Goal: Task Accomplishment & Management: Use online tool/utility

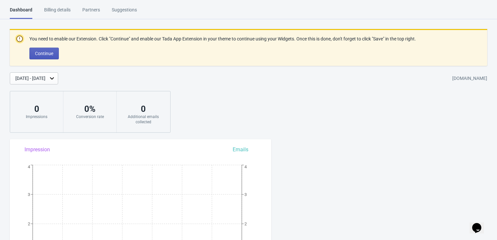
click at [43, 51] on span "Continue" at bounding box center [44, 53] width 18 height 5
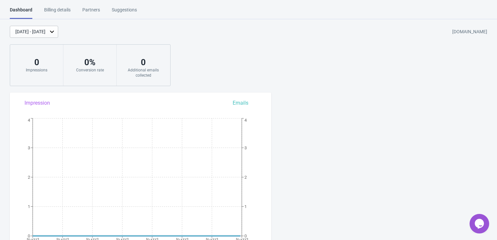
click at [324, 47] on div "Sep 14, 2025 - Sep 21, 2025 wibi-testsite-1.myshopify.com 0 Impressions 0 % Con…" at bounding box center [248, 56] width 497 height 60
drag, startPoint x: 170, startPoint y: 32, endPoint x: 165, endPoint y: 33, distance: 4.6
click at [170, 33] on div "Sep 14, 2025 - Sep 21, 2025 wibi-testsite-1.myshopify.com" at bounding box center [253, 32] width 487 height 12
click at [63, 11] on div "Billing details" at bounding box center [57, 12] width 26 height 11
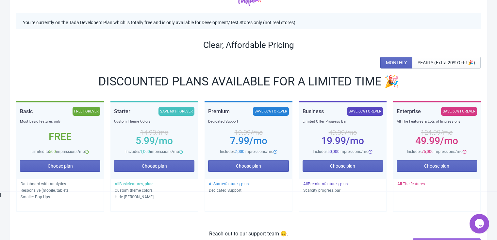
scroll to position [72, 0]
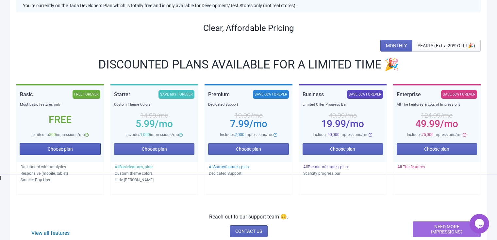
click at [72, 153] on button "Choose plan" at bounding box center [60, 149] width 80 height 12
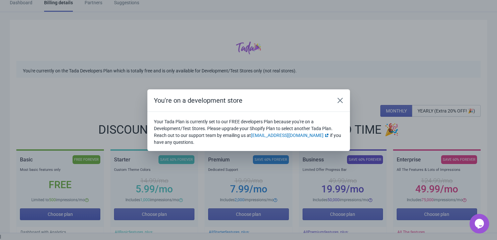
scroll to position [0, 0]
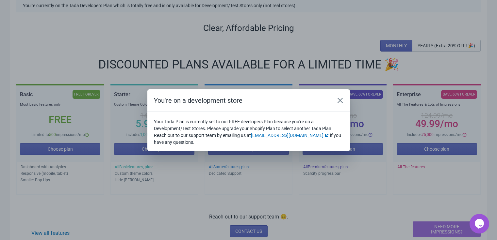
click at [84, 149] on div "You're on a development store Your Tada Plan is currently set to our FREE devel…" at bounding box center [248, 120] width 497 height 62
click at [339, 101] on icon "Close" at bounding box center [339, 100] width 5 height 5
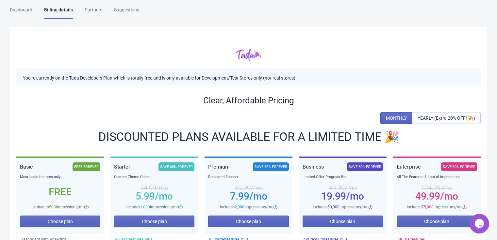
click at [88, 8] on div "Partners" at bounding box center [94, 12] width 18 height 11
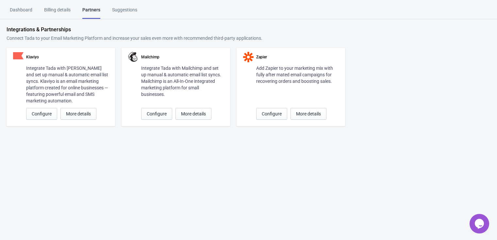
drag, startPoint x: 140, startPoint y: 8, endPoint x: 128, endPoint y: 10, distance: 12.9
click at [140, 9] on div "Dashboard Billing details Partners Suggestions" at bounding box center [79, 13] width 139 height 12
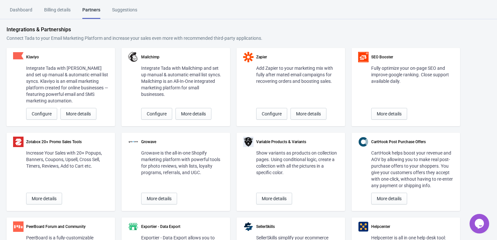
click at [124, 10] on div "Suggestions" at bounding box center [124, 12] width 25 height 11
click at [18, 4] on html "Dashboard Billing details Partners Suggestions Dashboard Billing details Partne…" at bounding box center [248, 120] width 497 height 240
click at [20, 5] on html "Dashboard Billing details Partners Suggestions Dashboard Billing details Partne…" at bounding box center [248, 120] width 497 height 240
click at [25, 8] on div "Dashboard" at bounding box center [21, 12] width 23 height 11
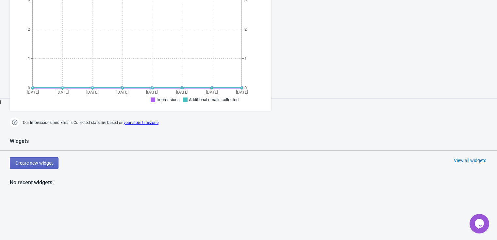
scroll to position [145, 0]
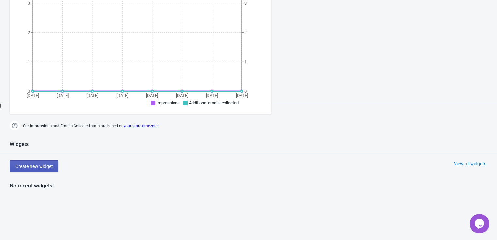
click at [35, 162] on button "Create new widget" at bounding box center [34, 167] width 49 height 12
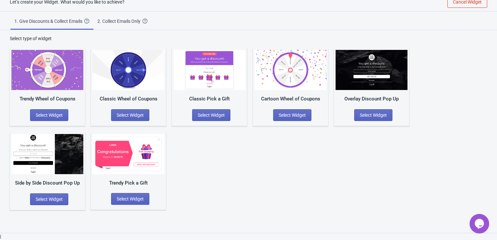
scroll to position [7, 0]
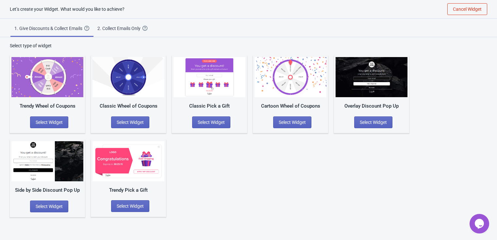
click at [121, 29] on div "2. Collect Emails Only" at bounding box center [119, 28] width 45 height 7
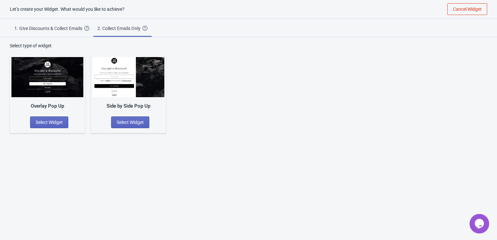
click at [40, 26] on div "1. Give Discounts & Collect Emails" at bounding box center [49, 28] width 70 height 7
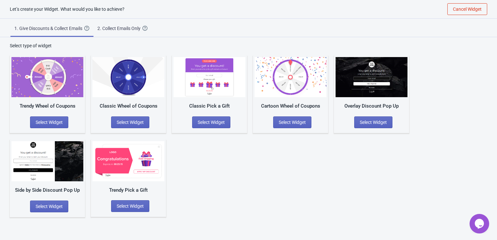
click at [51, 128] on div "Trendy Wheel of Coupons Select Widget" at bounding box center [47, 95] width 75 height 78
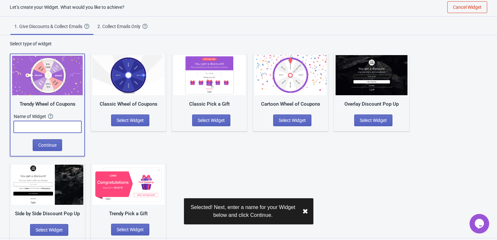
click at [56, 129] on input "text" at bounding box center [48, 127] width 68 height 12
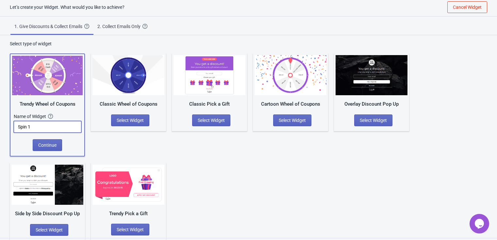
type input "Spin 1"
click at [45, 143] on span "Continue" at bounding box center [47, 145] width 18 height 5
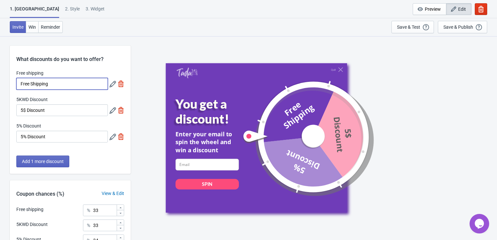
click at [54, 84] on input "Free Shipping" at bounding box center [61, 84] width 91 height 12
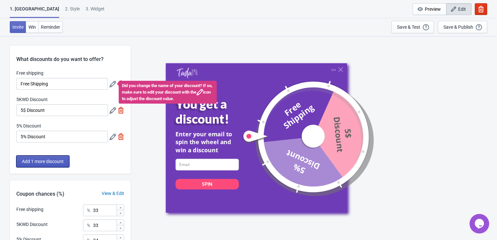
click at [50, 156] on button "Add 1 more discount" at bounding box center [42, 162] width 53 height 12
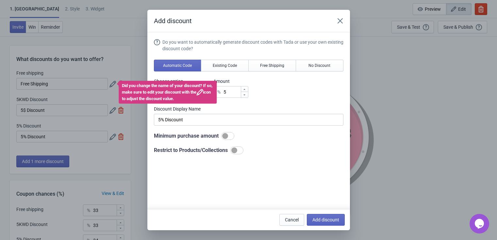
click at [203, 92] on icon at bounding box center [199, 92] width 7 height 7
click at [118, 93] on div "Add discount Do you want to automatically generate discount codes with Tada or …" at bounding box center [248, 120] width 497 height 221
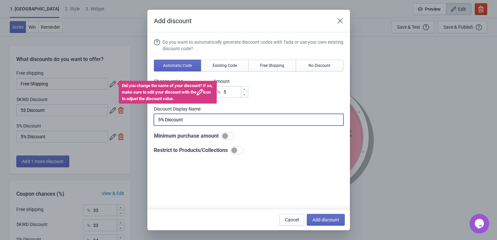
drag, startPoint x: 269, startPoint y: 115, endPoint x: 321, endPoint y: 213, distance: 111.7
click at [269, 115] on input "5% Discount" at bounding box center [248, 120] width 189 height 12
click at [298, 222] on button "Cancel" at bounding box center [291, 220] width 25 height 12
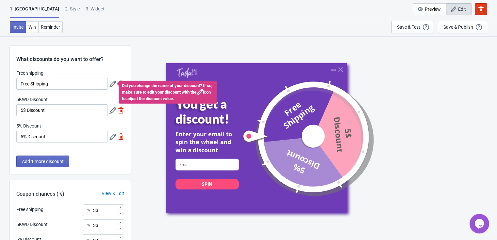
click at [113, 82] on icon at bounding box center [112, 84] width 7 height 7
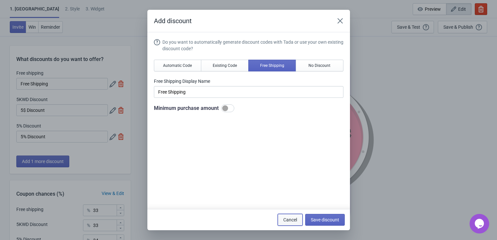
click at [294, 218] on span "Cancel" at bounding box center [290, 219] width 14 height 5
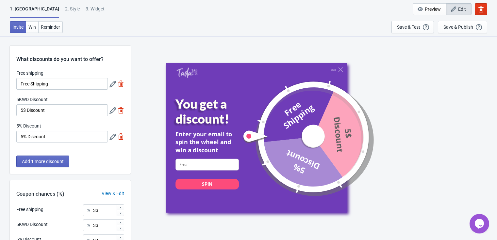
click at [111, 111] on icon at bounding box center [112, 110] width 7 height 7
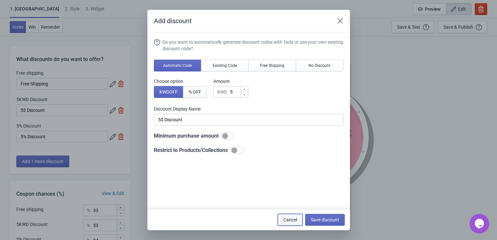
click at [298, 220] on button "Cancel" at bounding box center [290, 220] width 25 height 12
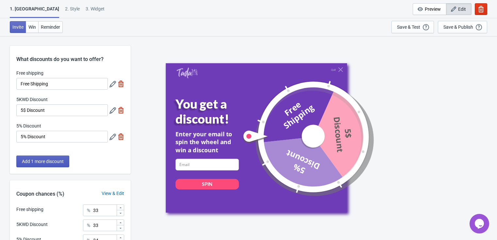
click at [59, 165] on button "Add 1 more discount" at bounding box center [42, 162] width 53 height 12
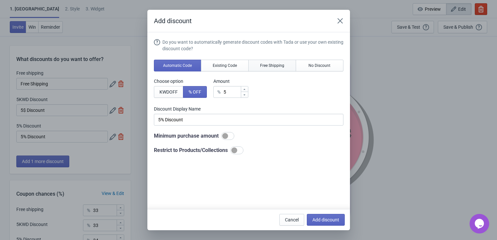
click at [260, 67] on span "Free Shipping" at bounding box center [272, 65] width 24 height 5
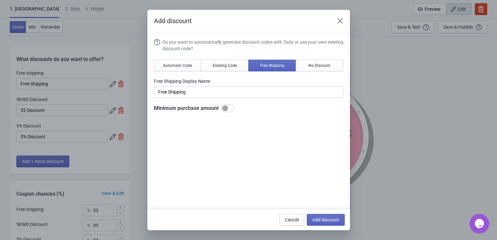
click at [227, 99] on div "Do you want to automatically generate discount codes with Tada or use your own …" at bounding box center [248, 75] width 189 height 73
click at [318, 223] on span "Add discount" at bounding box center [325, 219] width 27 height 5
type input "25"
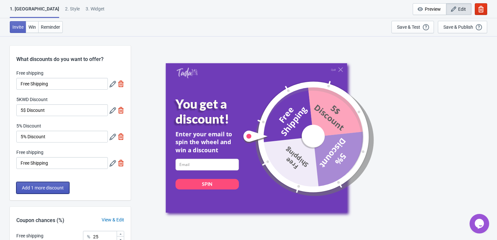
click at [64, 190] on button "Add 1 more discount" at bounding box center [42, 188] width 53 height 12
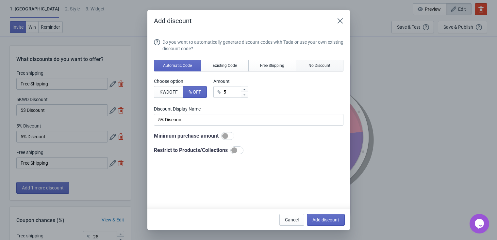
click at [324, 64] on span "No Discount" at bounding box center [319, 65] width 22 height 5
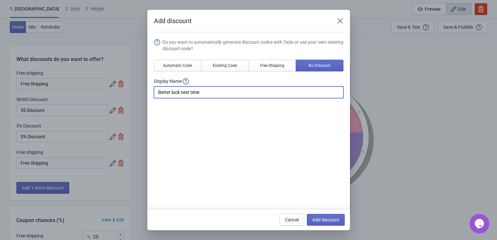
click at [271, 90] on input "Better luck next time" at bounding box center [248, 93] width 189 height 12
click at [315, 216] on button "Add discount" at bounding box center [326, 220] width 38 height 12
type input "20"
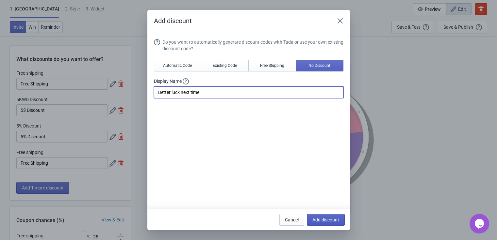
type input "20"
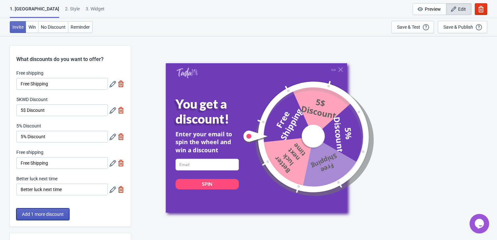
click at [39, 214] on span "Add 1 more discount" at bounding box center [43, 214] width 42 height 5
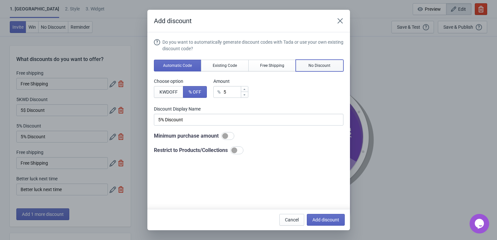
click at [312, 65] on span "No Discount" at bounding box center [319, 65] width 22 height 5
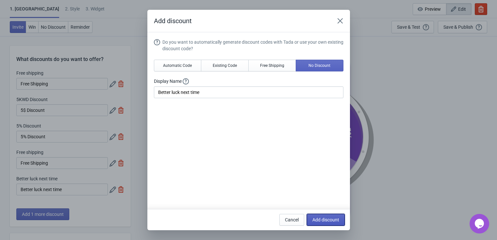
click at [325, 220] on span "Add discount" at bounding box center [325, 219] width 27 height 5
type input "16"
type input "17"
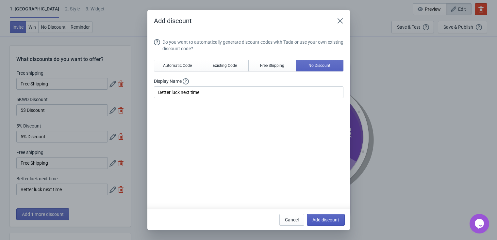
type input "17"
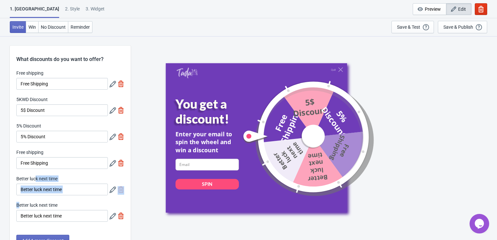
drag, startPoint x: 20, startPoint y: 205, endPoint x: 35, endPoint y: 172, distance: 36.4
click at [35, 172] on div "Free shipping Free Shipping 5KWD Discount 5$ Discount 5% Discount 5% Discount F…" at bounding box center [70, 149] width 121 height 159
drag, startPoint x: 51, startPoint y: 128, endPoint x: 40, endPoint y: 155, distance: 29.5
click at [40, 155] on div "Free shipping Free Shipping 5KWD Discount 5$ Discount 5% Discount 5% Discount F…" at bounding box center [70, 149] width 121 height 159
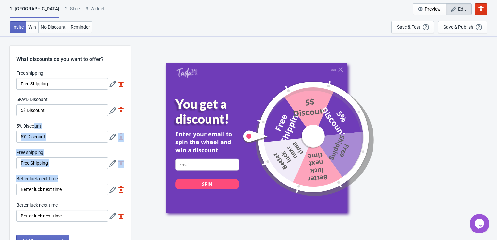
drag, startPoint x: 35, startPoint y: 124, endPoint x: 24, endPoint y: 191, distance: 67.2
click at [24, 191] on div "Free shipping Free Shipping 5KWD Discount 5$ Discount 5% Discount 5% Discount F…" at bounding box center [70, 149] width 121 height 159
drag, startPoint x: 148, startPoint y: 57, endPoint x: 123, endPoint y: 68, distance: 26.6
click at [146, 58] on div "Quit You get a discount! Enter your email to spin the wheel and win a discount …" at bounding box center [314, 138] width 360 height 204
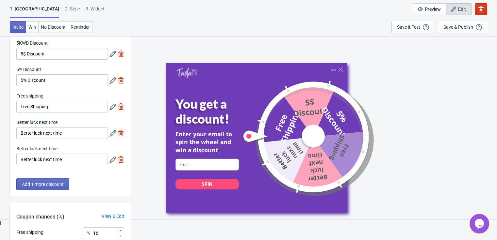
scroll to position [72, 0]
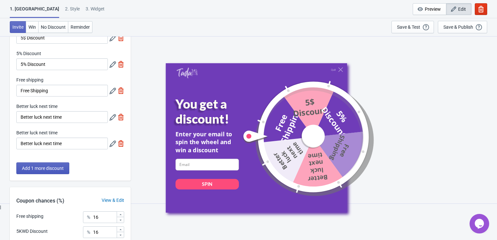
click at [46, 168] on span "Add 1 more discount" at bounding box center [43, 168] width 42 height 5
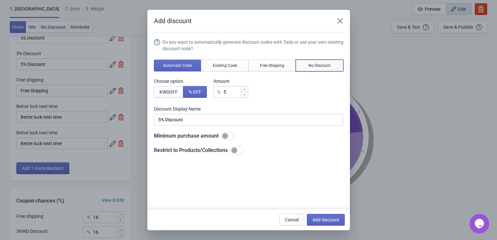
click at [315, 66] on span "No Discount" at bounding box center [319, 65] width 22 height 5
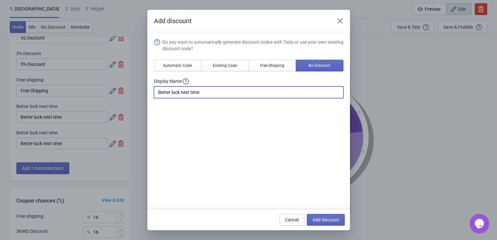
click at [225, 92] on input "Better luck next time" at bounding box center [248, 93] width 189 height 12
click at [325, 216] on button "Add discount" at bounding box center [326, 220] width 38 height 12
type input "14"
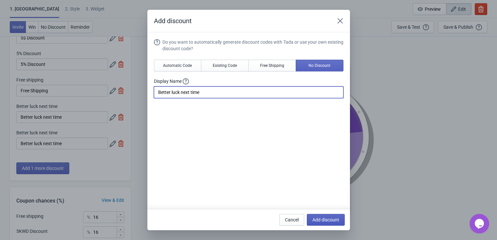
type input "14"
type input "15"
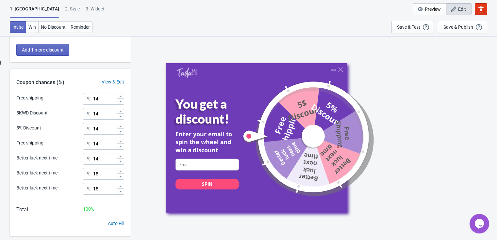
scroll to position [232, 0]
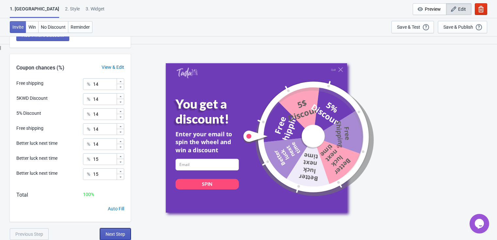
click at [109, 232] on span "Next Step" at bounding box center [115, 234] width 20 height 5
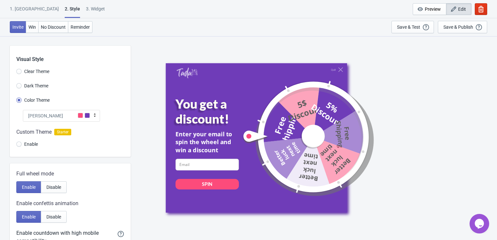
click at [80, 114] on span at bounding box center [80, 115] width 5 height 5
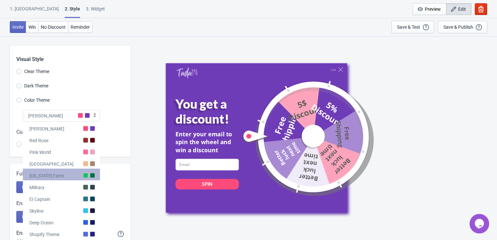
click at [85, 179] on div "Alabama Farm" at bounding box center [61, 175] width 77 height 12
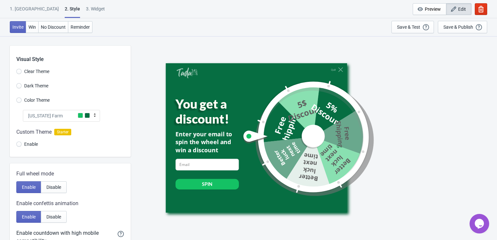
click at [89, 117] on span at bounding box center [87, 115] width 5 height 5
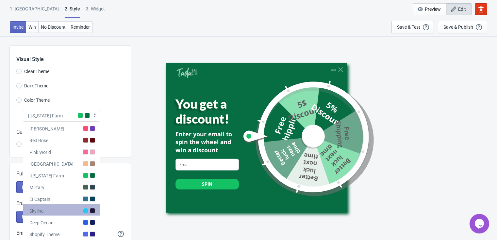
click at [86, 207] on div "Skyline" at bounding box center [61, 210] width 77 height 12
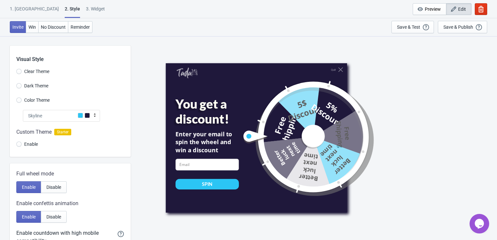
click at [90, 116] on div "Skyline" at bounding box center [61, 116] width 77 height 12
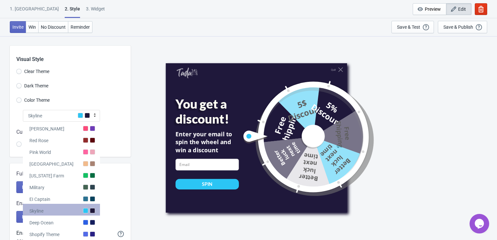
click at [82, 206] on div "Skyline" at bounding box center [61, 210] width 77 height 12
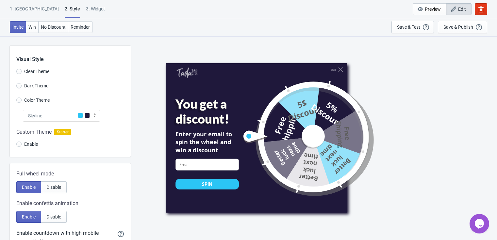
click at [95, 115] on icon at bounding box center [94, 115] width 7 height 7
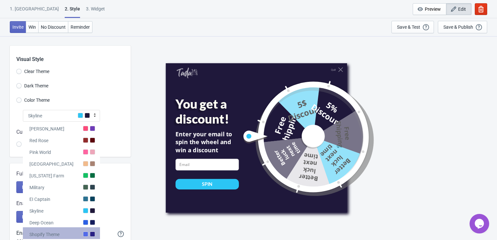
click at [86, 236] on div at bounding box center [85, 234] width 5 height 5
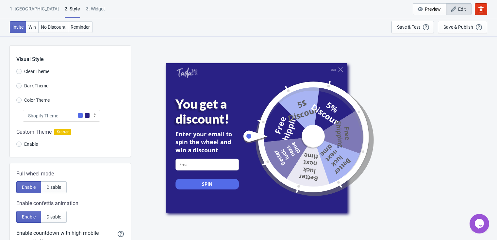
click at [87, 114] on span at bounding box center [87, 115] width 5 height 5
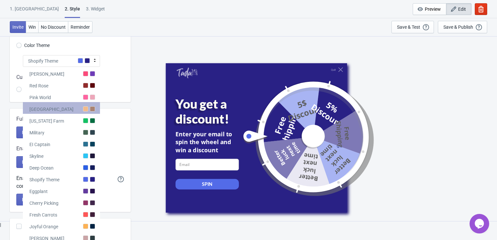
scroll to position [72, 0]
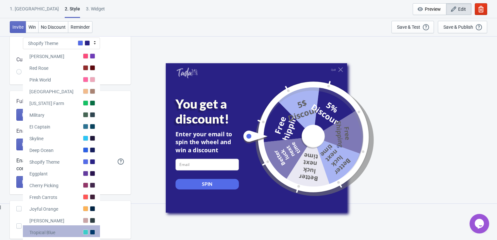
click at [82, 231] on div "Tropical Blue" at bounding box center [61, 232] width 77 height 12
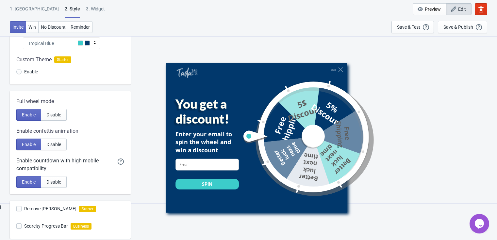
click at [90, 46] on div "Tropical Blue" at bounding box center [61, 44] width 77 height 12
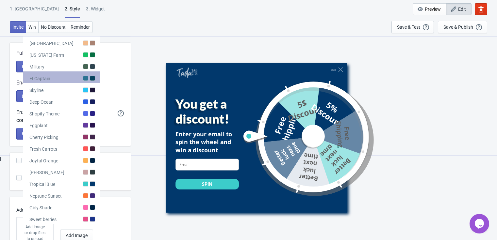
scroll to position [145, 0]
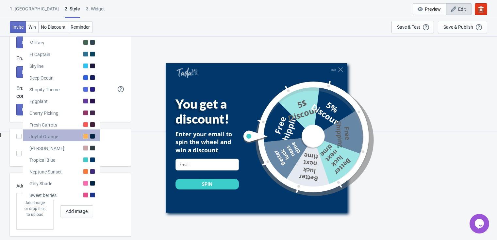
click at [90, 131] on div "Joyful Orange" at bounding box center [61, 136] width 77 height 12
radio input "true"
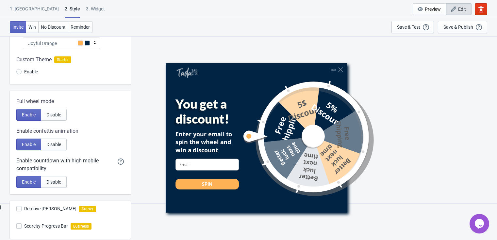
scroll to position [0, 0]
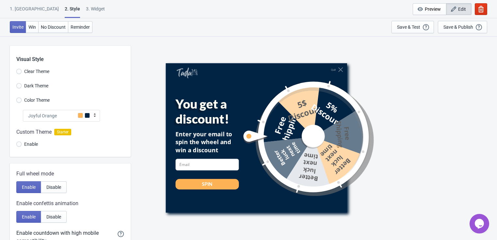
click at [33, 141] on span "Enable" at bounding box center [31, 144] width 14 height 7
click at [22, 142] on input "Enable" at bounding box center [18, 148] width 5 height 12
radio input "true"
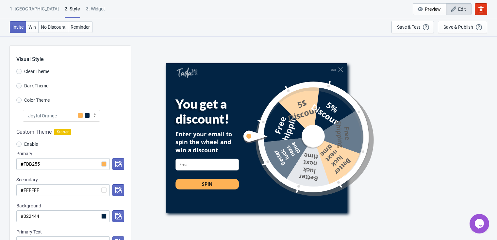
click at [33, 142] on span "Enable" at bounding box center [31, 144] width 14 height 7
click at [22, 142] on input "Enable" at bounding box center [18, 148] width 5 height 12
click at [105, 163] on input "#FDB255" at bounding box center [62, 164] width 93 height 12
click at [121, 165] on icon "button" at bounding box center [118, 164] width 7 height 7
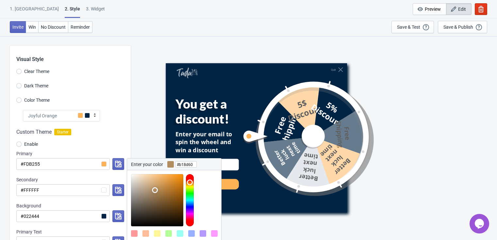
drag, startPoint x: 170, startPoint y: 196, endPoint x: 155, endPoint y: 190, distance: 16.3
click at [155, 190] on div at bounding box center [157, 200] width 52 height 52
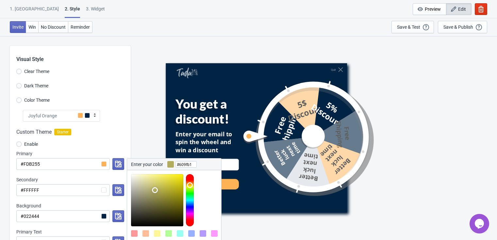
drag, startPoint x: 190, startPoint y: 184, endPoint x: 190, endPoint y: 202, distance: 18.3
click at [190, 202] on div at bounding box center [190, 200] width 8 height 52
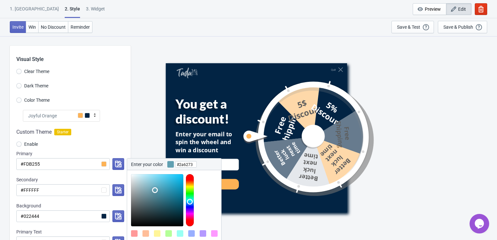
click at [164, 202] on div at bounding box center [157, 200] width 52 height 52
type input "#00c4fd"
drag, startPoint x: 179, startPoint y: 181, endPoint x: 184, endPoint y: 175, distance: 8.8
click at [184, 175] on div at bounding box center [176, 200] width 90 height 52
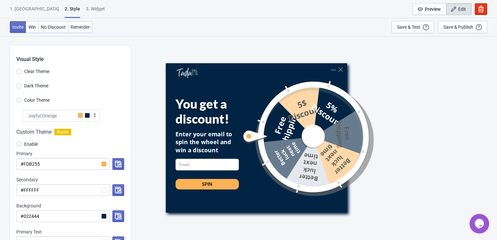
click at [136, 126] on div "Quit You get a discount! Enter your email to spin the wheel and win a discount …" at bounding box center [314, 138] width 360 height 204
click at [37, 72] on span "Clear Theme" at bounding box center [36, 71] width 25 height 7
click at [22, 72] on input "Clear Theme" at bounding box center [18, 75] width 5 height 12
radio input "true"
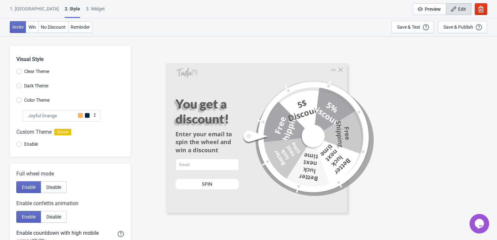
click at [40, 80] on div "Visual Style Clear Theme Dark Theme Color Theme Joyful Orange Tada Red Rose Pin…" at bounding box center [70, 101] width 121 height 111
click at [43, 85] on span "Dark Theme" at bounding box center [36, 86] width 24 height 7
click at [22, 85] on input "Dark Theme" at bounding box center [18, 89] width 5 height 12
radio input "true"
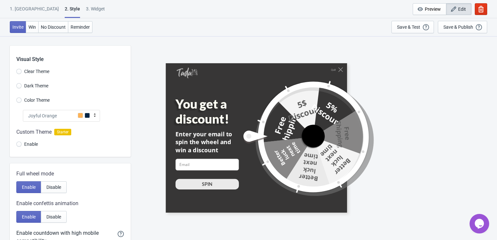
click at [41, 98] on span "Color Theme" at bounding box center [36, 100] width 25 height 7
click at [22, 98] on input "Color Theme" at bounding box center [18, 104] width 5 height 12
radio input "true"
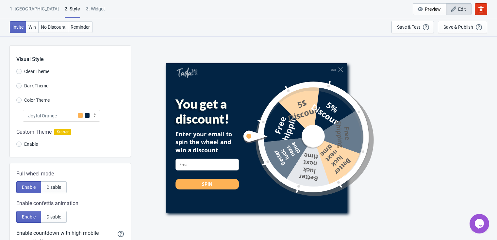
click at [33, 143] on span "Enable" at bounding box center [31, 144] width 14 height 7
click at [22, 143] on input "Enable" at bounding box center [18, 148] width 5 height 12
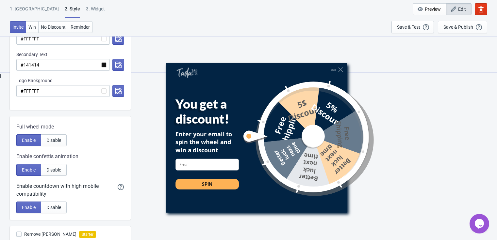
scroll to position [217, 0]
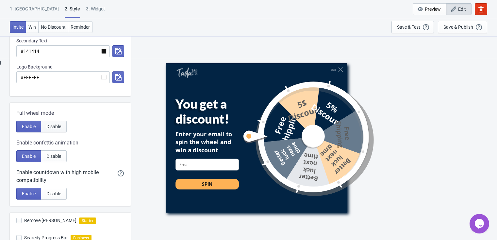
click at [60, 127] on span "Disable" at bounding box center [53, 126] width 15 height 5
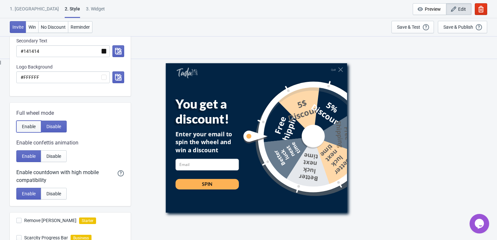
click at [28, 128] on span "Enable" at bounding box center [29, 126] width 14 height 5
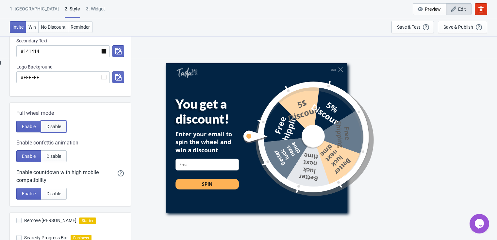
click at [53, 129] on span "Disable" at bounding box center [53, 126] width 15 height 5
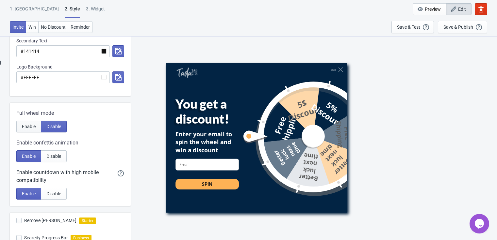
click at [27, 128] on span "Enable" at bounding box center [29, 126] width 14 height 5
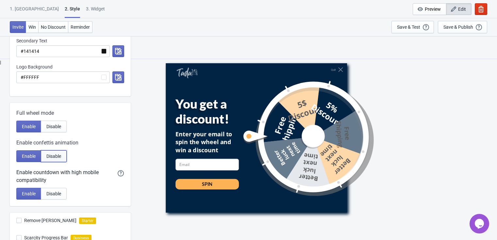
click at [56, 157] on span "Disable" at bounding box center [53, 156] width 15 height 5
click at [32, 157] on span "Enable" at bounding box center [29, 156] width 14 height 5
click at [53, 157] on span "Disable" at bounding box center [53, 156] width 15 height 5
click at [24, 154] on span "Enable" at bounding box center [29, 156] width 14 height 5
click at [50, 154] on span "Disable" at bounding box center [53, 156] width 15 height 5
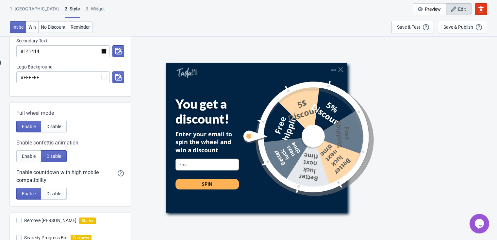
click at [16, 150] on div "Full wheel mode Enable Disable Enable confettis animation Enable Disable Enable…" at bounding box center [70, 155] width 121 height 104
click at [33, 158] on span "Enable" at bounding box center [29, 156] width 14 height 5
click at [53, 159] on button "Disable" at bounding box center [54, 157] width 26 height 12
click at [58, 197] on button "Disable" at bounding box center [54, 194] width 26 height 12
click at [32, 197] on button "Enable" at bounding box center [28, 194] width 25 height 12
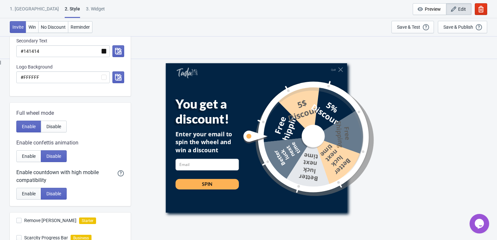
radio input "true"
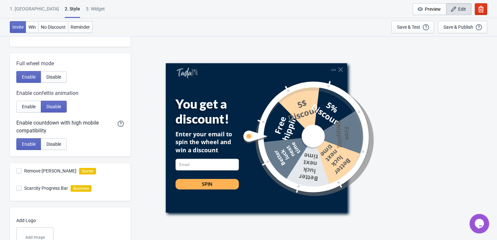
scroll to position [290, 0]
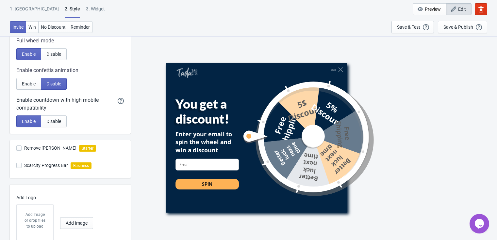
click at [46, 149] on span "Remove Tada Branding" at bounding box center [50, 148] width 52 height 7
click at [17, 149] on input "Remove Tada Branding" at bounding box center [16, 152] width 0 height 12
checkbox input "true"
radio input "true"
click at [46, 149] on span "Remove Tada Branding" at bounding box center [50, 148] width 52 height 7
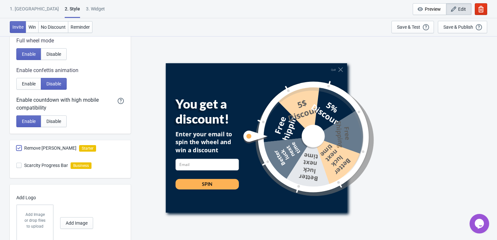
click at [17, 149] on input "Remove Tada Branding" at bounding box center [16, 152] width 0 height 12
checkbox input "false"
radio input "true"
drag, startPoint x: 94, startPoint y: 148, endPoint x: 88, endPoint y: 151, distance: 6.4
click at [88, 151] on div "Remove Tada Branding Starter" at bounding box center [73, 148] width 114 height 17
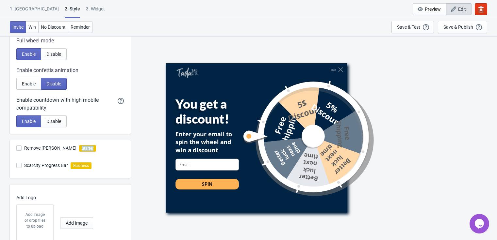
click at [86, 150] on icon "Starter" at bounding box center [87, 148] width 17 height 7
click at [54, 150] on span "Remove Tada Branding" at bounding box center [50, 148] width 52 height 7
click at [17, 150] on input "Remove Tada Branding" at bounding box center [16, 152] width 0 height 12
checkbox input "true"
radio input "true"
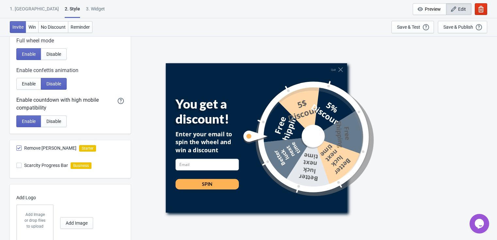
click at [49, 166] on span "Scarcity Progress Bar" at bounding box center [46, 165] width 44 height 7
click at [17, 166] on input "Scarcity Progress Bar" at bounding box center [16, 169] width 0 height 12
checkbox input "true"
radio input "true"
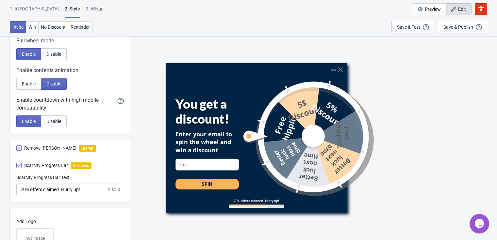
click at [49, 166] on span "Scarcity Progress Bar" at bounding box center [46, 165] width 44 height 7
click at [17, 166] on input "Scarcity Progress Bar" at bounding box center [16, 169] width 0 height 12
checkbox input "false"
radio input "true"
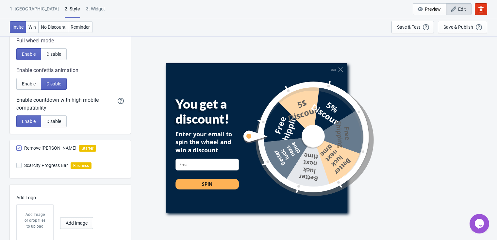
click at [49, 166] on span "Scarcity Progress Bar" at bounding box center [46, 165] width 44 height 7
click at [17, 166] on input "Scarcity Progress Bar" at bounding box center [16, 169] width 0 height 12
checkbox input "true"
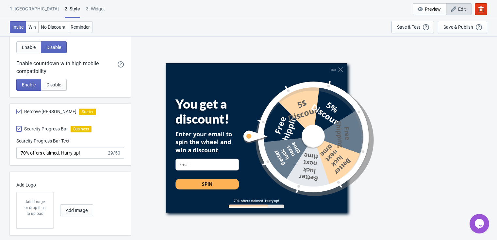
scroll to position [340, 0]
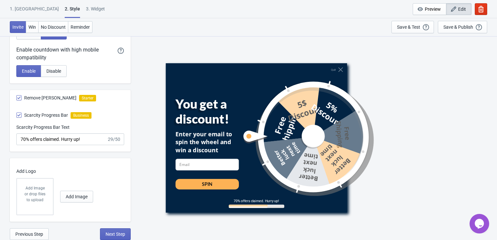
click at [40, 196] on div "or drop files to upload" at bounding box center [35, 197] width 23 height 12
click at [69, 193] on button "Add Image" at bounding box center [76, 197] width 33 height 12
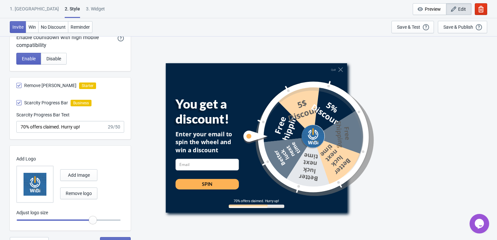
scroll to position [361, 0]
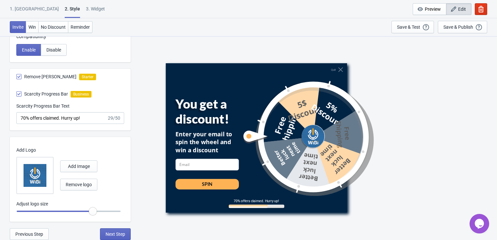
drag, startPoint x: 315, startPoint y: 136, endPoint x: 348, endPoint y: 136, distance: 33.3
click at [348, 136] on div at bounding box center [303, 136] width 123 height 123
radio input "true"
type input "1.05"
radio input "true"
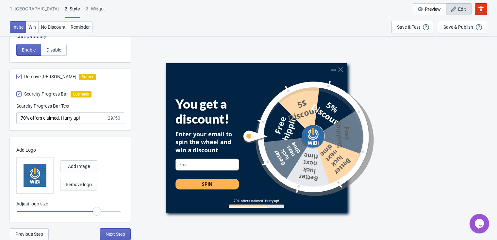
type input "1.1"
radio input "true"
type input "1.15"
radio input "true"
type input "1.2"
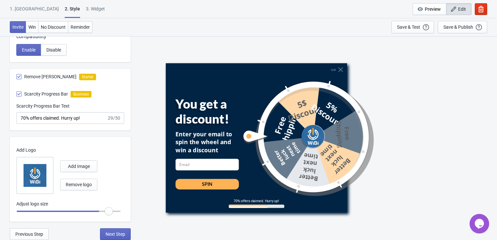
radio input "true"
type input "1.25"
radio input "true"
type input "1.3"
radio input "true"
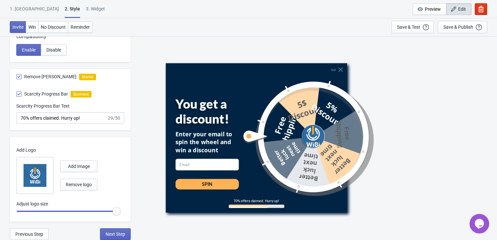
type input "1.15"
radio input "true"
type input "1.05"
radio input "true"
type input "0.9"
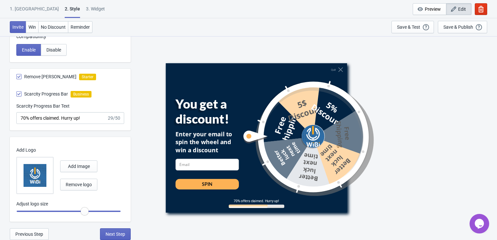
radio input "true"
type input "0.8"
radio input "true"
type input "0.7"
radio input "true"
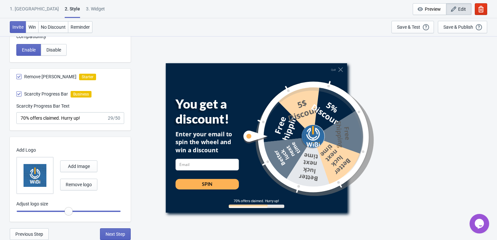
type input "0.65"
radio input "true"
type input "0.6"
radio input "true"
type input "0.55"
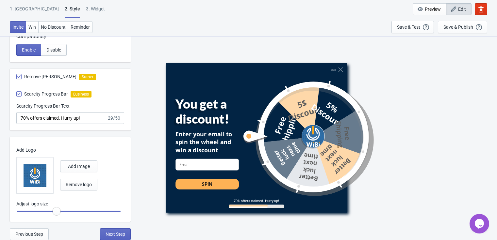
radio input "true"
type input "0.5"
radio input "true"
type input "0.45"
radio input "true"
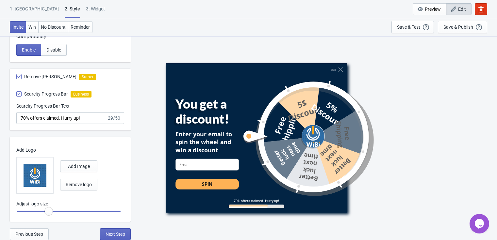
type input "0.4"
radio input "true"
type input "0.35"
radio input "true"
type input "0.3"
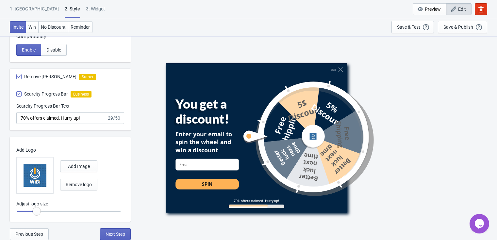
radio input "true"
type input "0.25"
radio input "true"
type input "0.2"
radio input "true"
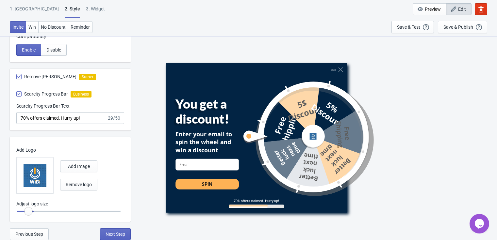
type input "0.15"
radio input "true"
type input "0.2"
radio input "true"
type input "0.25"
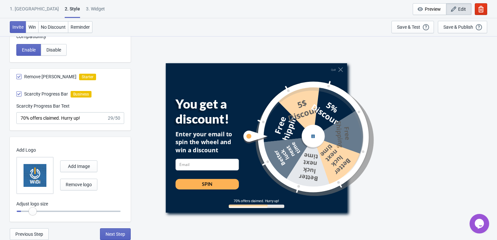
radio input "true"
type input "0.3"
radio input "true"
type input "0.35"
radio input "true"
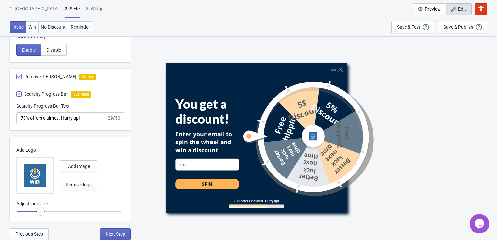
type input "0.4"
radio input "true"
type input "0.45"
radio input "true"
type input "0.5"
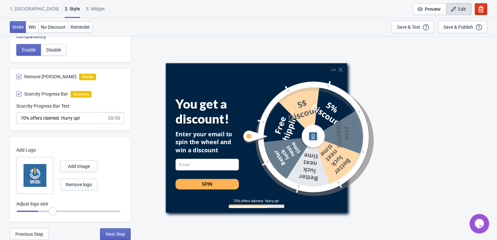
radio input "true"
type input "0.55"
radio input "true"
type input "0.6"
radio input "true"
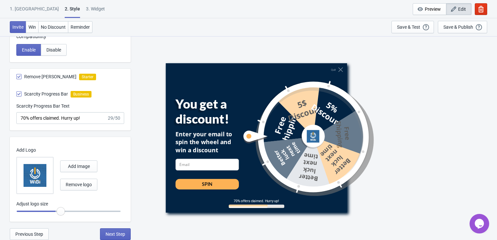
type input "0.65"
radio input "true"
type input "0.7"
radio input "true"
type input "0.75"
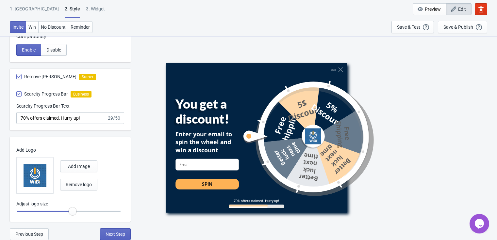
radio input "true"
type input "0.8"
radio input "true"
type input "0.85"
radio input "true"
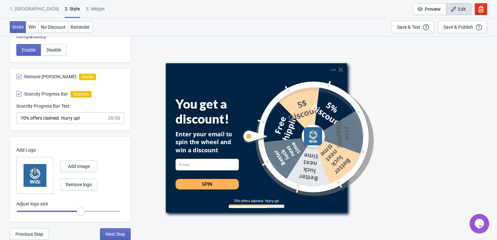
type input "0.9"
radio input "true"
type input "0.95"
radio input "true"
type input "1"
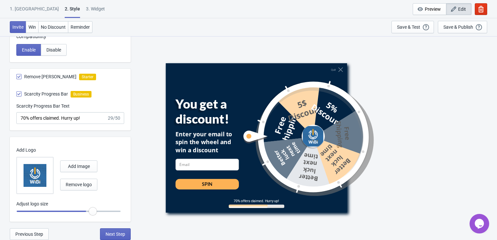
radio input "true"
type input "1.05"
radio input "true"
type input "1.1"
radio input "true"
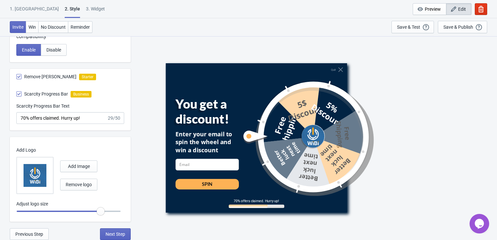
type input "1.15"
radio input "true"
type input "1.2"
radio input "true"
type input "1.25"
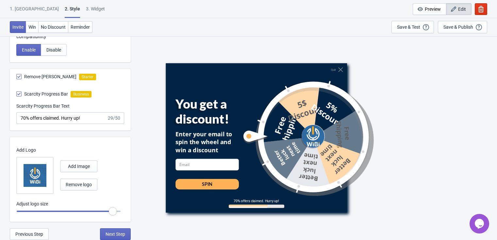
radio input "true"
type input "1.3"
radio input "true"
type input "1.25"
radio input "true"
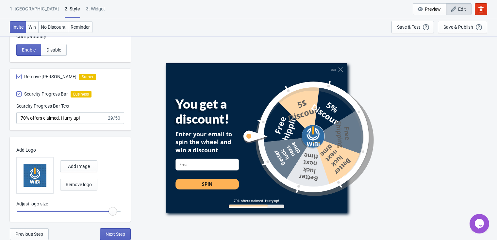
type input "1.2"
radio input "true"
drag, startPoint x: 94, startPoint y: 209, endPoint x: 104, endPoint y: 227, distance: 20.3
type input "1.15"
click at [104, 217] on input "range" at bounding box center [68, 212] width 104 height 12
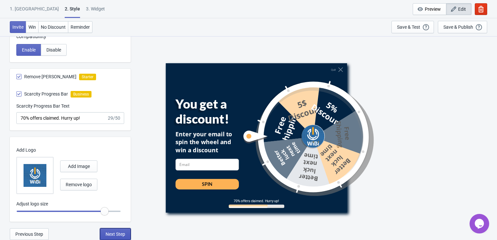
click at [113, 233] on span "Next Step" at bounding box center [115, 234] width 20 height 5
select select "once"
select select "1"
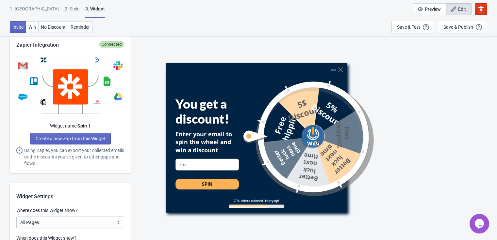
scroll to position [0, 0]
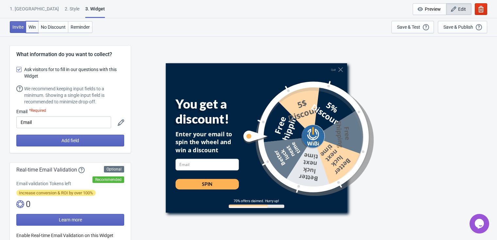
click at [36, 25] on span "Win" at bounding box center [32, 26] width 8 height 5
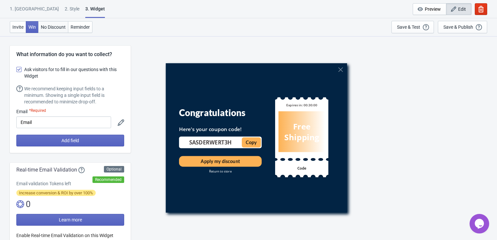
click at [53, 30] on button "No Discount" at bounding box center [53, 27] width 30 height 12
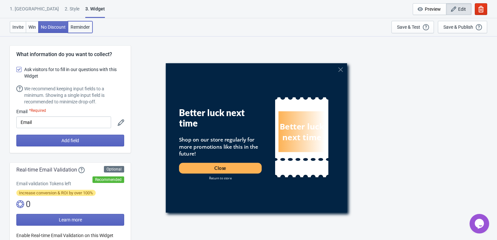
click at [75, 30] on button "Reminder" at bounding box center [80, 27] width 24 height 12
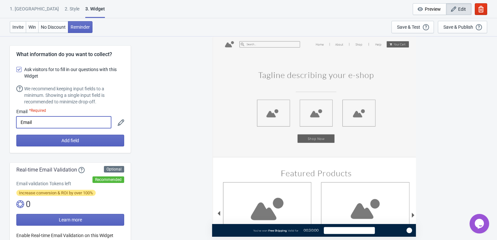
click at [70, 119] on input "Email" at bounding box center [63, 123] width 95 height 12
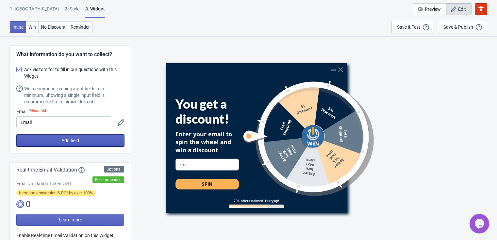
click at [105, 140] on button "Add field" at bounding box center [70, 141] width 108 height 12
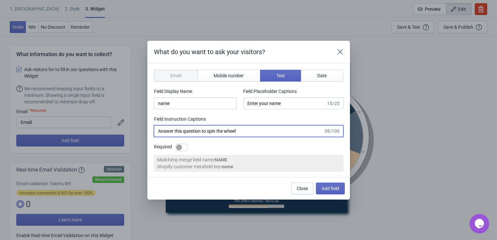
click at [280, 127] on input "Answer this question to spin the wheel" at bounding box center [238, 131] width 169 height 12
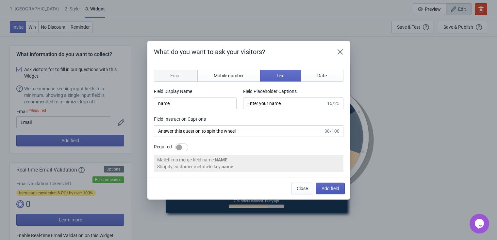
click at [320, 184] on button "Add field" at bounding box center [330, 189] width 29 height 12
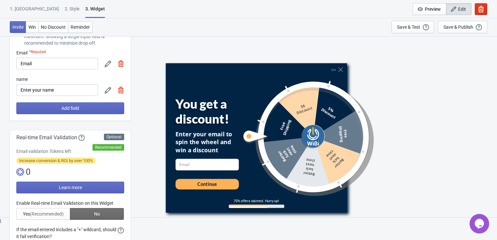
scroll to position [72, 0]
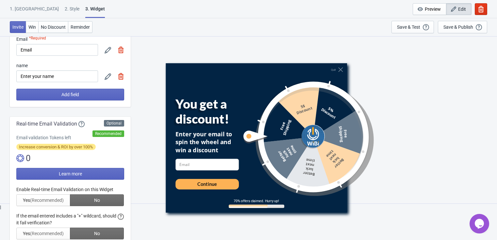
click at [201, 183] on div "Continue" at bounding box center [207, 184] width 20 height 7
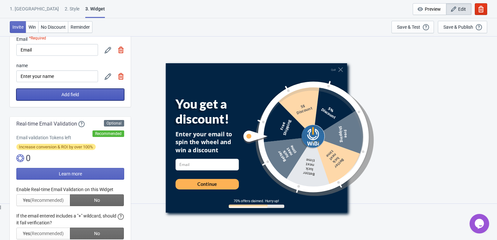
click at [84, 96] on button "Add field" at bounding box center [70, 95] width 108 height 12
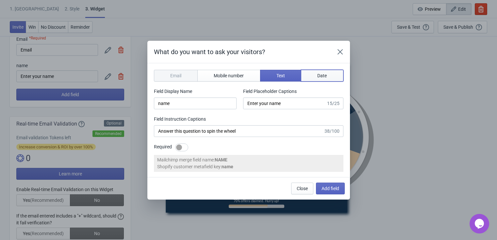
click at [317, 75] on button "Date" at bounding box center [322, 76] width 42 height 12
type input "birthday"
type input "Enter your birthday"
type input "Enter your birthday to spin the wheel"
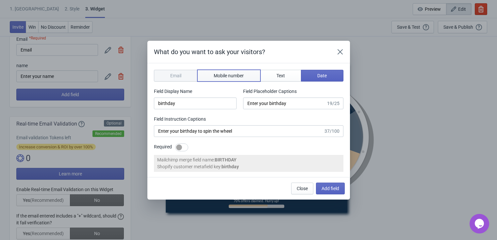
click at [216, 73] on span "Mobile number" at bounding box center [229, 75] width 30 height 5
type input "phone"
type input "Enter your mobile number"
type input "Next, enter your mobile number to spin the wheel"
select select "kw"
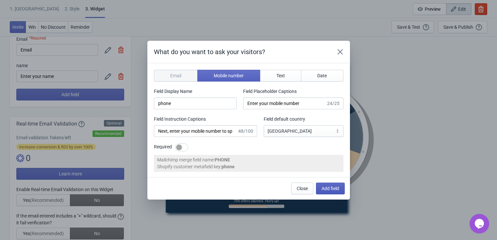
click at [325, 194] on button "Add field" at bounding box center [330, 189] width 29 height 12
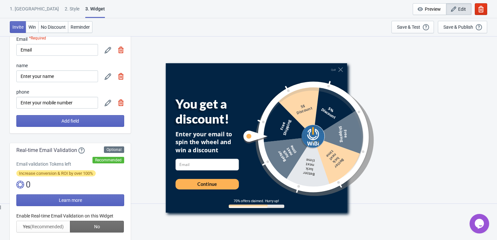
scroll to position [145, 0]
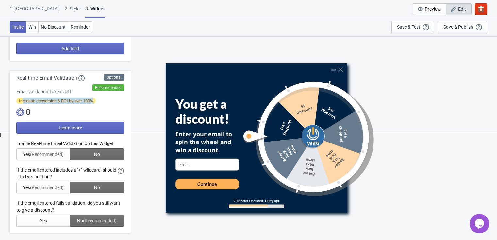
drag, startPoint x: 22, startPoint y: 102, endPoint x: 99, endPoint y: 96, distance: 77.6
click at [99, 96] on div "Optional Recommended Real-time Email Validation Email validation Tokens left In…" at bounding box center [70, 152] width 121 height 163
click at [100, 99] on div "Increase conversion & ROI by over 100%" at bounding box center [70, 101] width 108 height 7
click at [59, 156] on div at bounding box center [70, 183] width 108 height 87
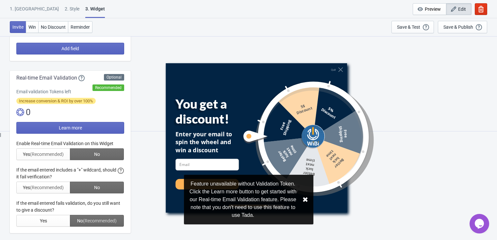
scroll to position [217, 0]
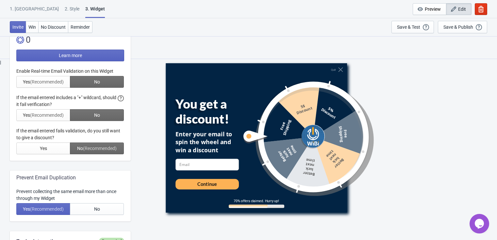
drag, startPoint x: 20, startPoint y: 99, endPoint x: 109, endPoint y: 98, distance: 89.1
click at [109, 98] on div at bounding box center [70, 111] width 108 height 87
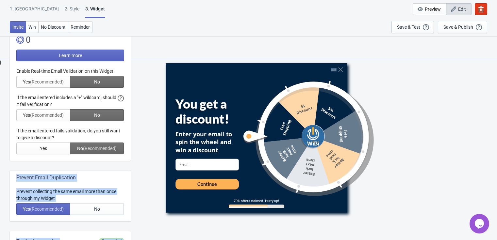
drag, startPoint x: 22, startPoint y: 133, endPoint x: 139, endPoint y: 144, distance: 118.4
click at [140, 144] on div "Quit You get a discount! Enter your email to spin the wheel and win a discount …" at bounding box center [314, 138] width 360 height 204
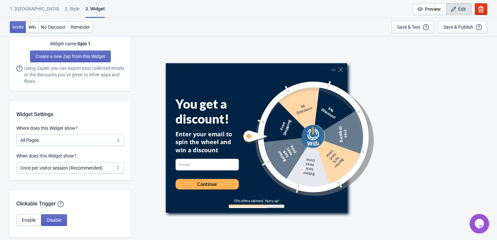
scroll to position [508, 0]
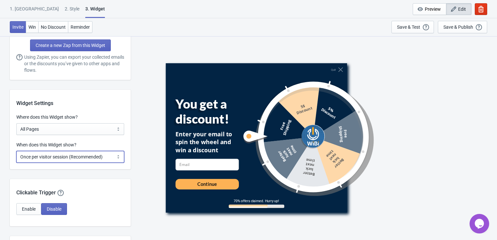
click at [80, 158] on select "Every new visit of page Once every period of time Once per visitor session (Rec…" at bounding box center [70, 157] width 108 height 12
select select "period"
click at [16, 151] on select "Every new visit of page Once every period of time Once per visitor session (Rec…" at bounding box center [70, 157] width 108 height 12
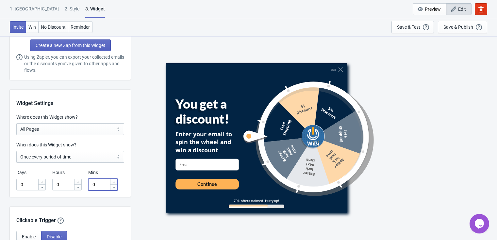
drag, startPoint x: 96, startPoint y: 187, endPoint x: 86, endPoint y: 187, distance: 10.4
click at [86, 187] on div "Days 0 Hours 0 Mins 0" at bounding box center [70, 179] width 108 height 21
type input "0.1"
click at [111, 207] on div "Clickable Trigger Our handy clickable trigger allow your visitors to re-trigger…" at bounding box center [70, 216] width 121 height 18
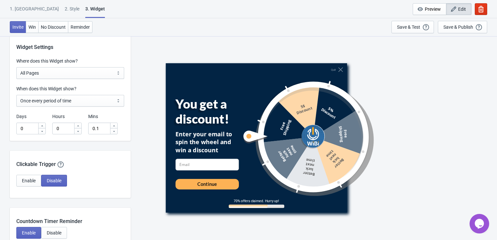
scroll to position [580, 0]
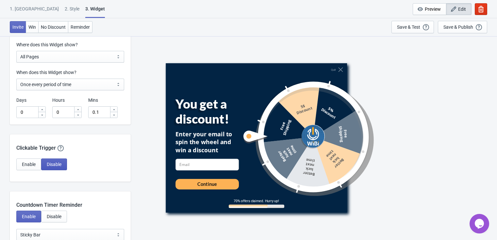
click at [58, 167] on button "Disable" at bounding box center [54, 165] width 26 height 12
click at [25, 166] on span "Enable" at bounding box center [29, 164] width 14 height 5
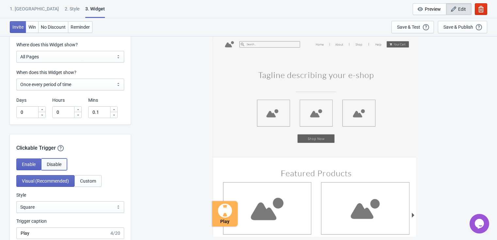
click at [59, 165] on span "Disable" at bounding box center [54, 164] width 15 height 5
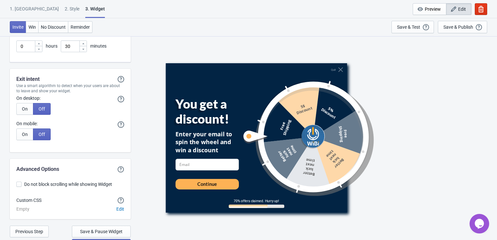
scroll to position [1854, 0]
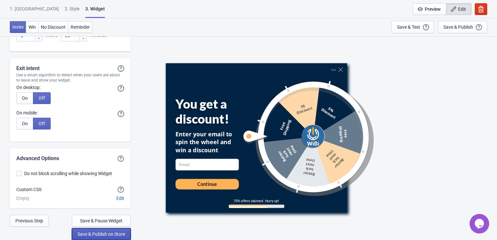
click at [109, 236] on span "Save & Publish on Store" at bounding box center [101, 234] width 48 height 5
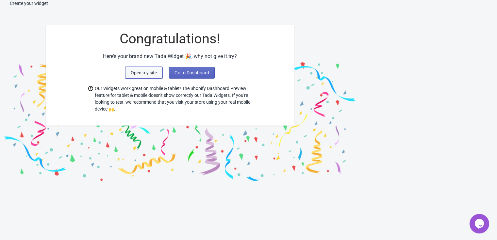
click at [139, 72] on span "Open my site" at bounding box center [144, 72] width 26 height 5
click at [182, 73] on span "Go to Dashboard" at bounding box center [191, 72] width 35 height 5
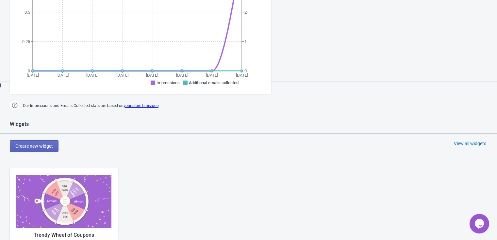
scroll to position [296, 0]
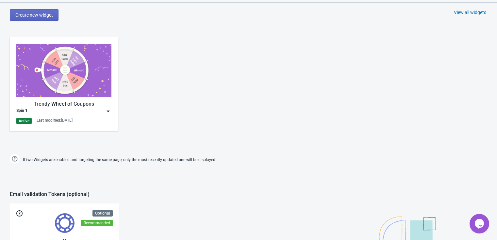
click at [112, 111] on div "Trendy Wheel of Coupons Spin 1 Active Last modified: 21.9.2025" at bounding box center [64, 84] width 108 height 94
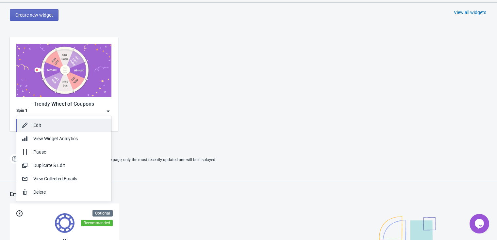
click at [56, 127] on div "Edit" at bounding box center [69, 125] width 73 height 7
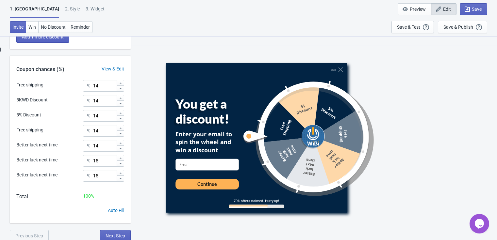
scroll to position [232, 0]
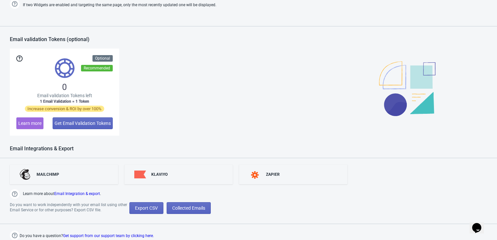
scroll to position [234, 0]
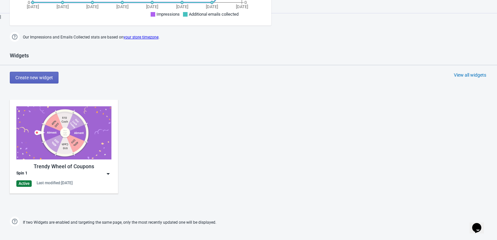
click at [109, 174] on img at bounding box center [108, 174] width 7 height 7
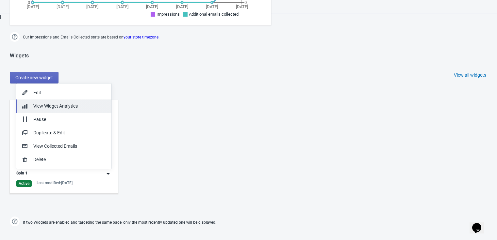
click at [93, 107] on div "View Widget Analytics" at bounding box center [69, 106] width 73 height 7
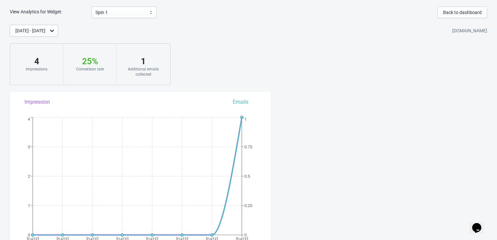
click at [338, 36] on div "Sep 14, 2025 - Sep 21, 2025 wibi-testsite-1.myshopify.com" at bounding box center [253, 31] width 487 height 12
click at [331, 36] on div "Sep 14, 2025 - Sep 21, 2025 wibi-testsite-1.myshopify.com" at bounding box center [253, 31] width 487 height 12
click at [471, 13] on span "Back to dashboard" at bounding box center [462, 12] width 39 height 5
click at [54, 7] on div "Billing details" at bounding box center [57, 12] width 26 height 11
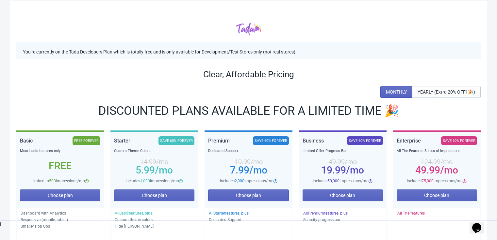
scroll to position [145, 0]
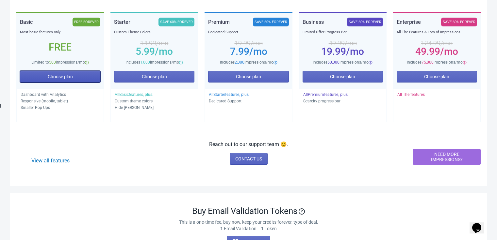
click at [67, 80] on button "Choose plan" at bounding box center [60, 77] width 80 height 12
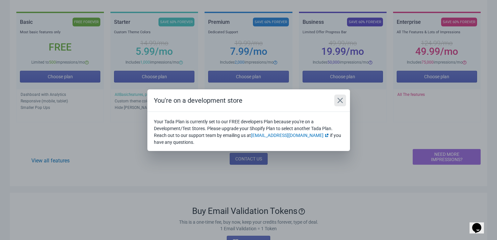
click at [338, 101] on icon "Close" at bounding box center [340, 100] width 7 height 7
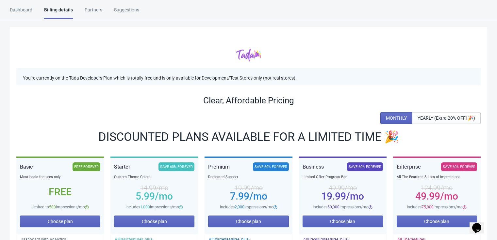
click at [8, 10] on div "Dashboard Billing details Partners Suggestions Dashboard Billing details Partne…" at bounding box center [248, 13] width 497 height 13
click at [21, 11] on div "Dashboard" at bounding box center [21, 12] width 23 height 11
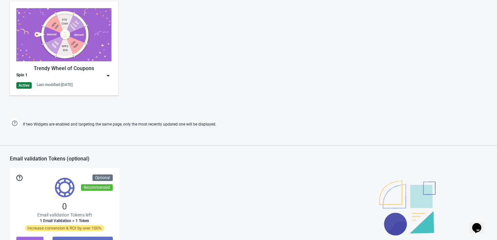
scroll to position [290, 0]
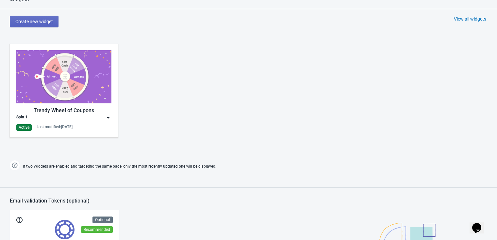
click at [108, 115] on img at bounding box center [108, 118] width 7 height 7
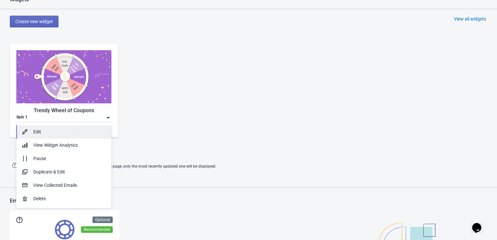
click at [68, 134] on div "Edit" at bounding box center [69, 132] width 73 height 7
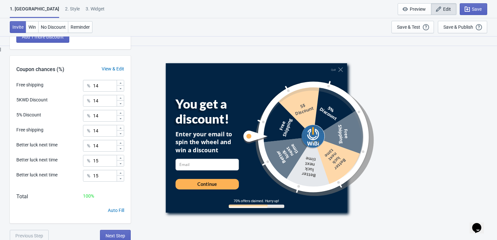
scroll to position [232, 0]
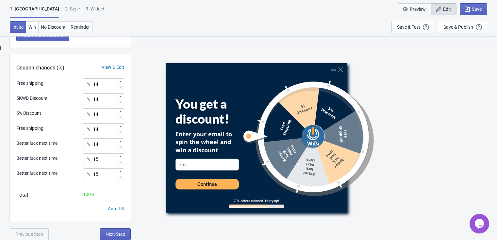
click at [420, 7] on span "Preview" at bounding box center [417, 9] width 16 height 5
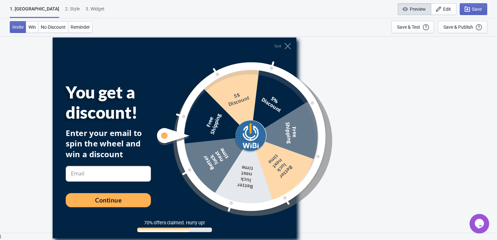
scroll to position [36, 0]
click at [439, 31] on button "Save & Publish This option will save your Widget so that it will be visible to …" at bounding box center [462, 27] width 49 height 12
click at [447, 31] on button "Save & Publish This option will save your Widget so that it will be visible to …" at bounding box center [462, 27] width 49 height 12
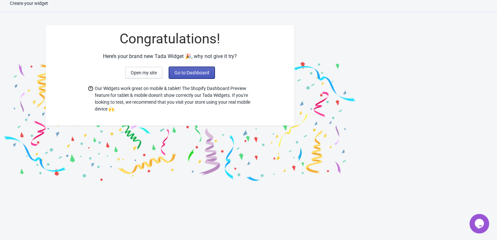
click at [185, 73] on span "Go to Dashboard" at bounding box center [191, 72] width 35 height 5
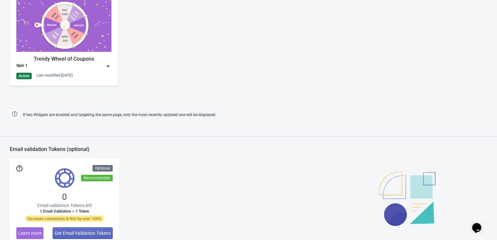
scroll to position [290, 0]
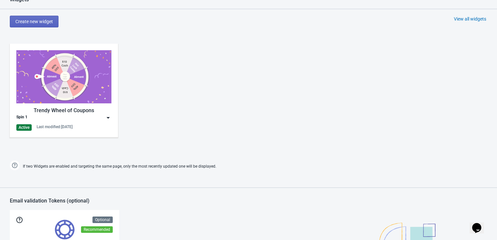
click at [110, 119] on img at bounding box center [108, 118] width 7 height 7
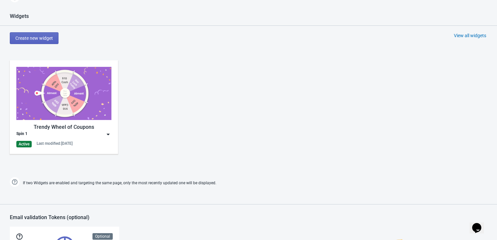
scroll to position [363, 0]
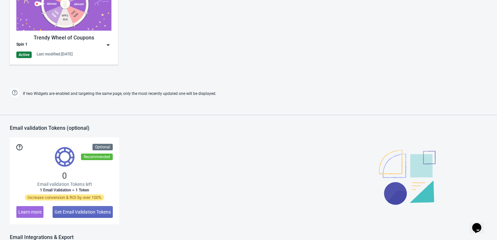
click at [109, 42] on img at bounding box center [108, 45] width 7 height 7
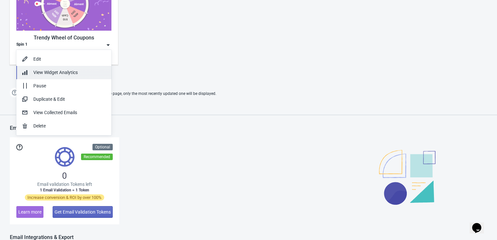
click at [76, 70] on span "View Widget Analytics" at bounding box center [55, 72] width 44 height 5
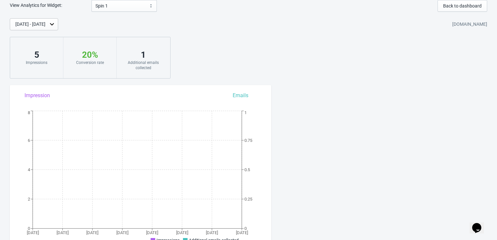
scroll to position [35, 0]
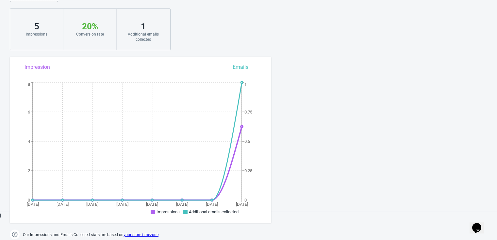
click at [138, 28] on div "1" at bounding box center [143, 26] width 40 height 10
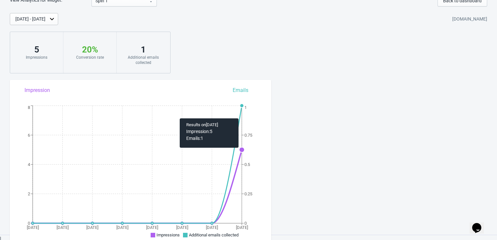
scroll to position [0, 0]
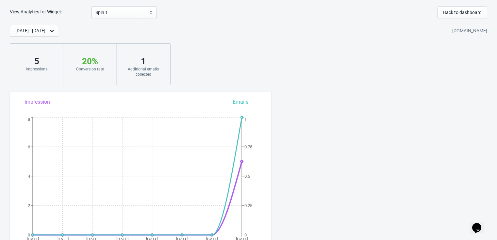
click at [462, 31] on div "[DOMAIN_NAME]" at bounding box center [469, 31] width 35 height 12
drag, startPoint x: 438, startPoint y: 102, endPoint x: 231, endPoint y: 74, distance: 208.5
click at [438, 102] on div "View Analytics for Widget: Spin 1 Spin 1 Back to dashboard Sep 14, 2025 - Sep 2…" at bounding box center [248, 141] width 497 height 269
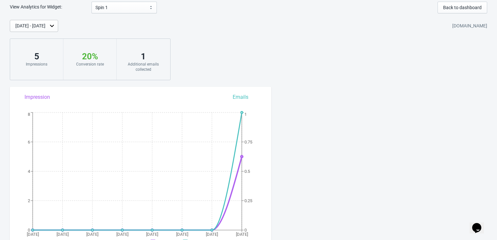
scroll to position [35, 0]
